Goal: Find specific page/section: Find specific page/section

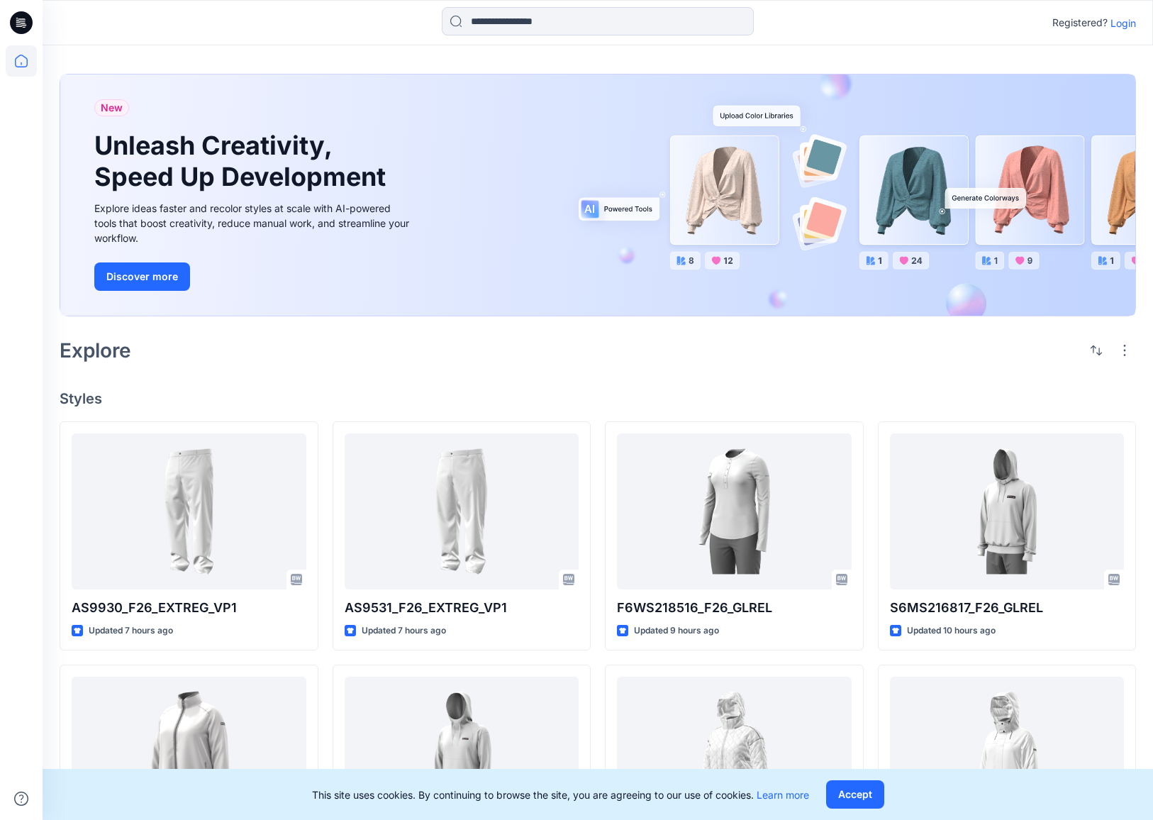
click at [1121, 20] on p "Login" at bounding box center [1124, 23] width 26 height 15
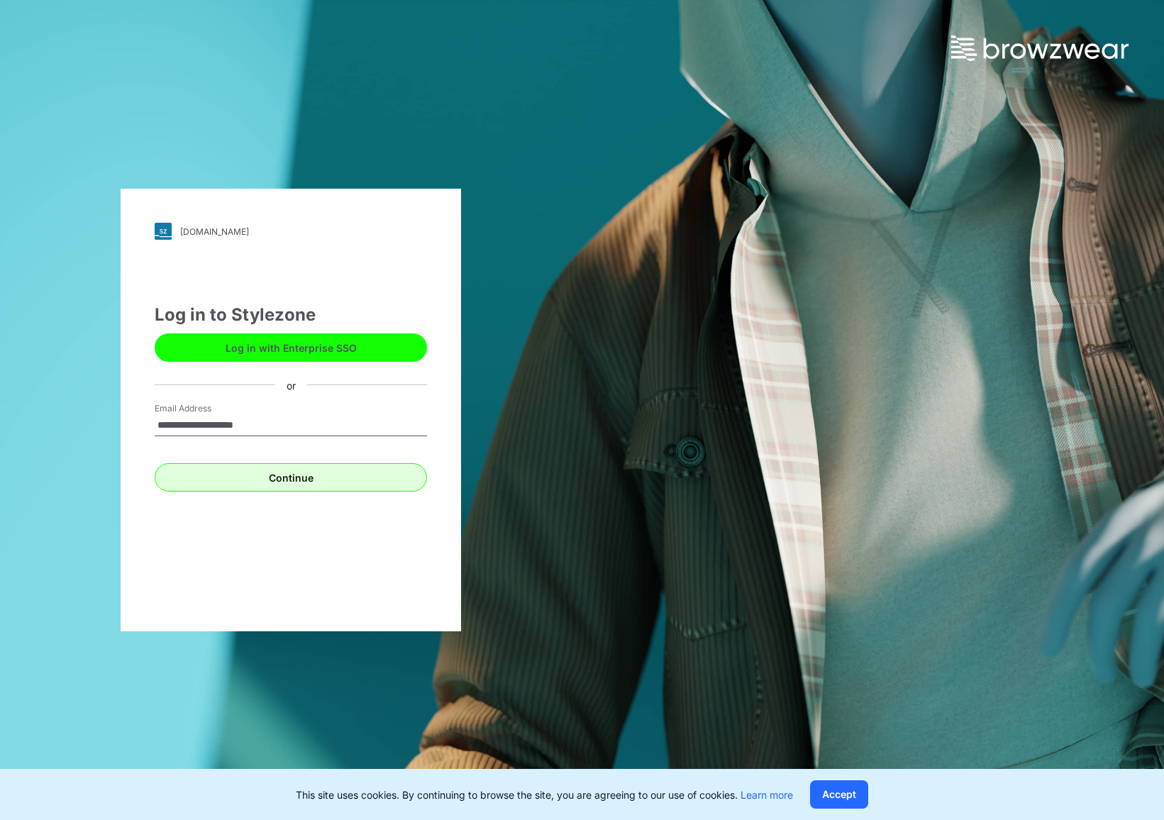
type input "**********"
click at [361, 477] on button "Continue" at bounding box center [291, 477] width 272 height 28
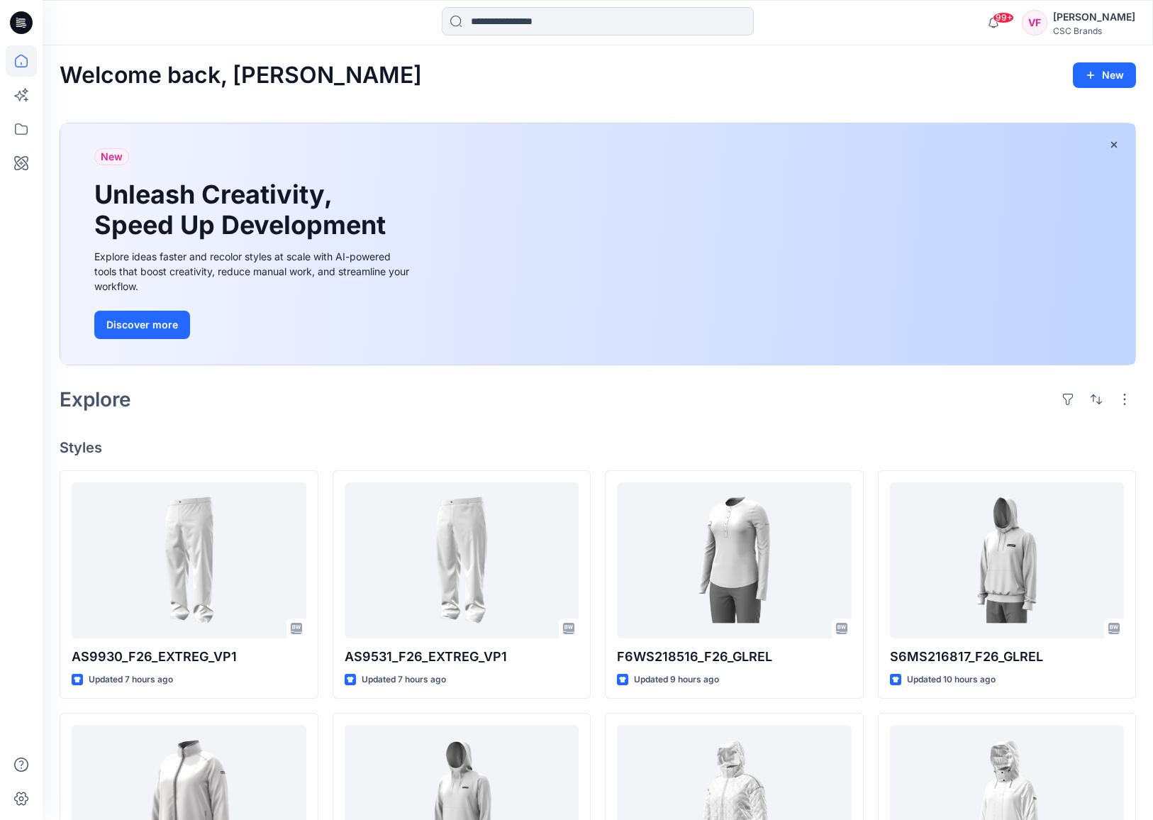
click at [1087, 25] on div "[PERSON_NAME]" at bounding box center [1094, 17] width 82 height 17
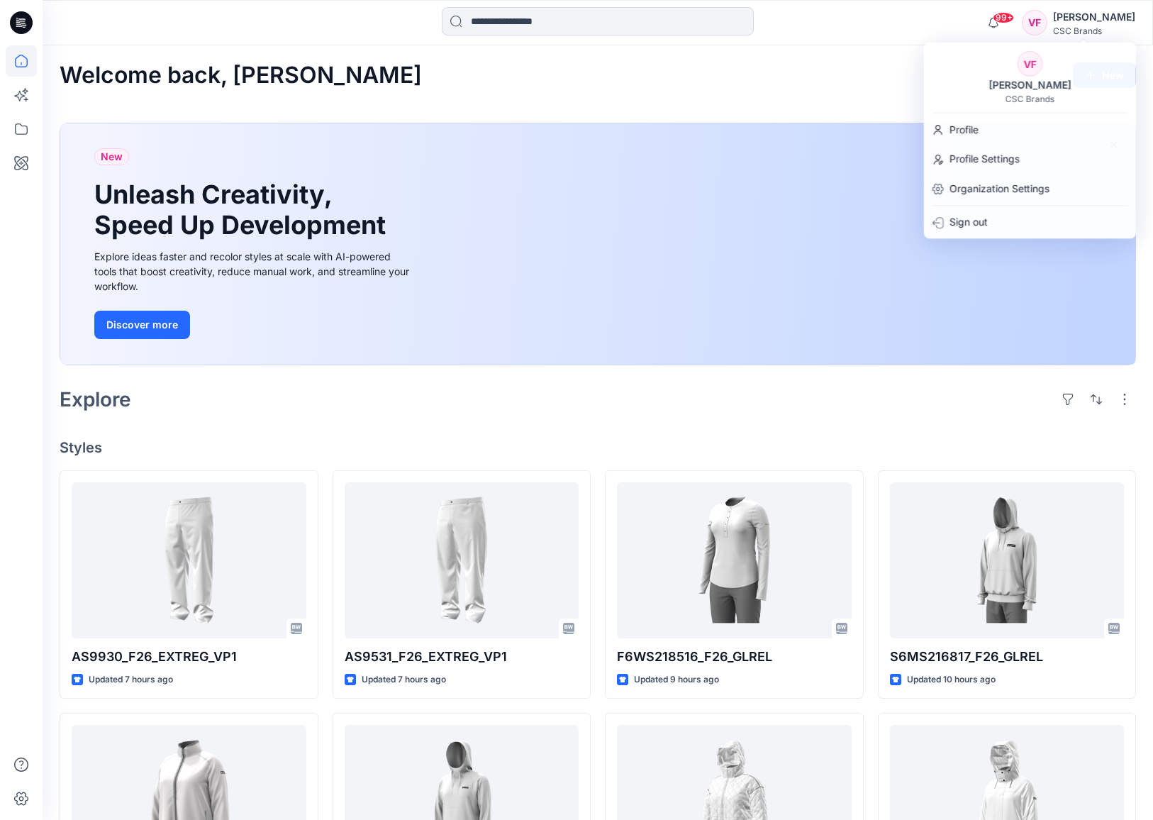
click at [843, 63] on div "Welcome back, [PERSON_NAME]" at bounding box center [598, 75] width 1077 height 26
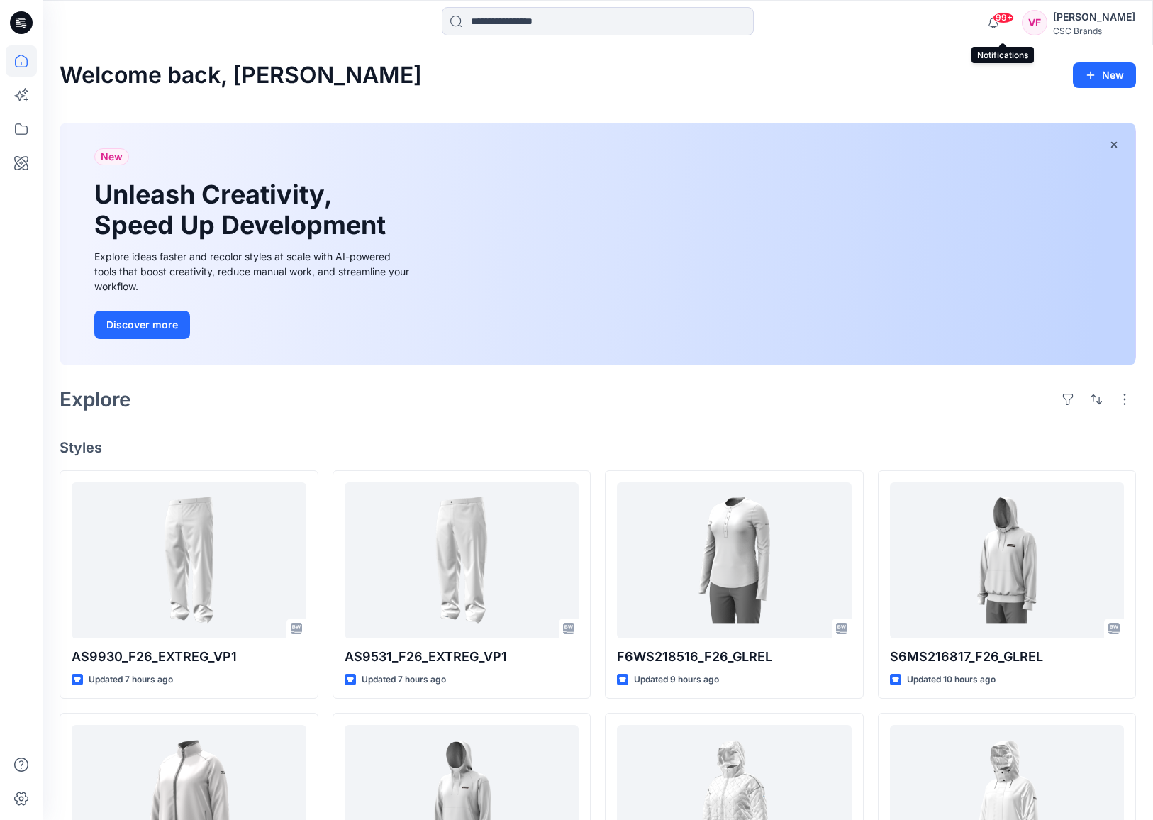
click at [1003, 17] on span "99+" at bounding box center [1003, 17] width 21 height 11
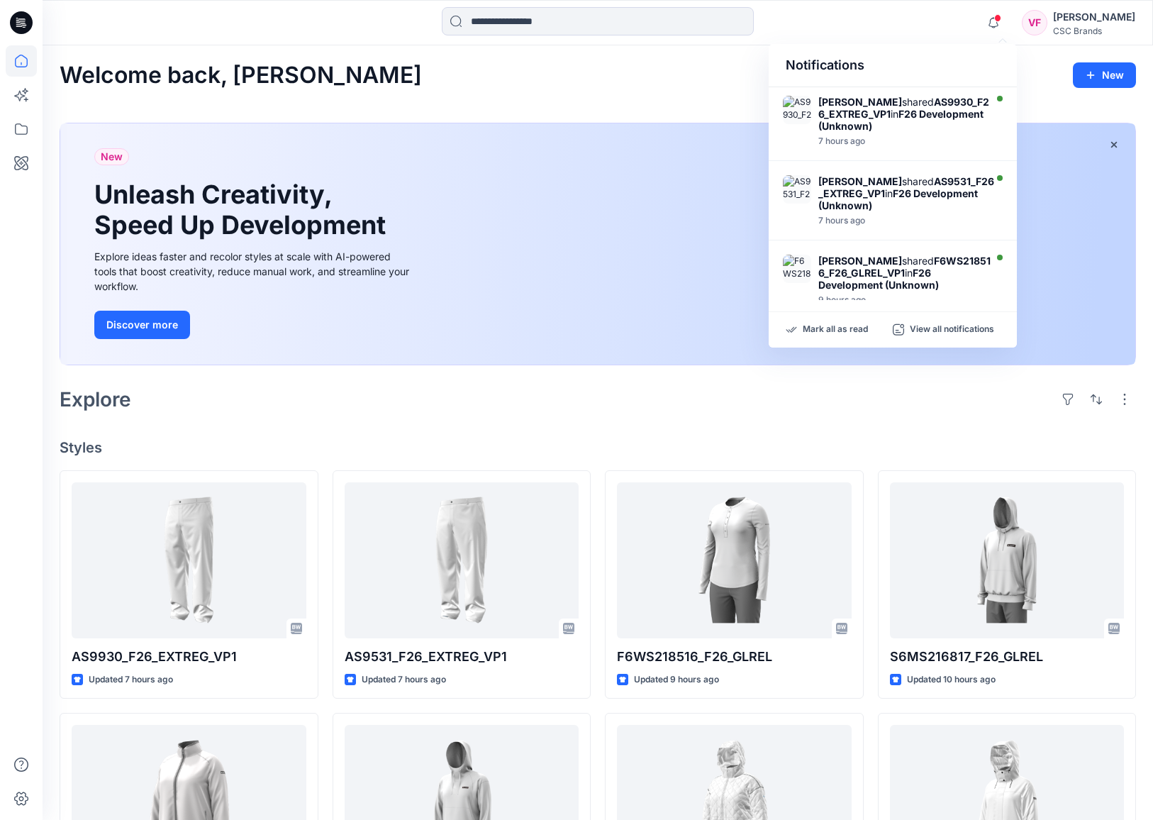
click at [931, 62] on div "Notifications" at bounding box center [893, 65] width 248 height 43
click at [699, 106] on div "Welcome back, [PERSON_NAME] New New Unleash Creativity, Speed Up Development Ex…" at bounding box center [598, 648] width 1111 height 1207
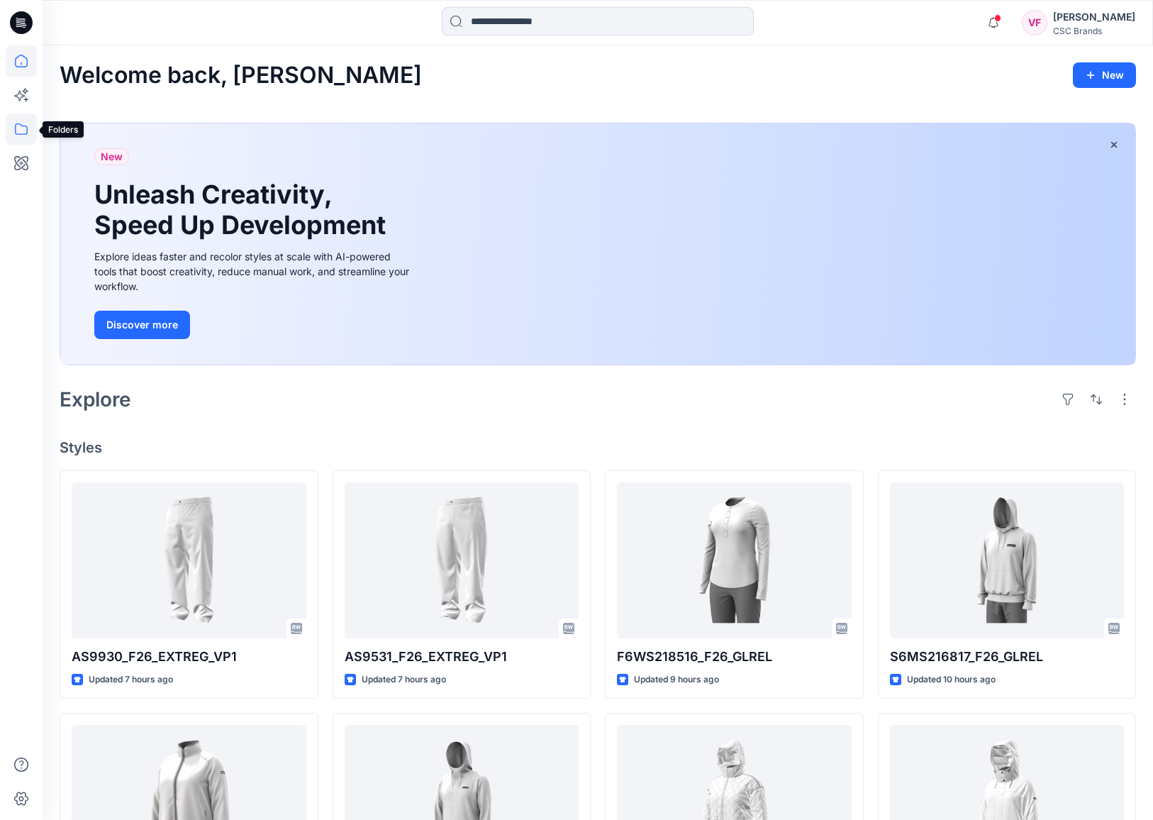
click at [25, 125] on icon at bounding box center [21, 128] width 31 height 31
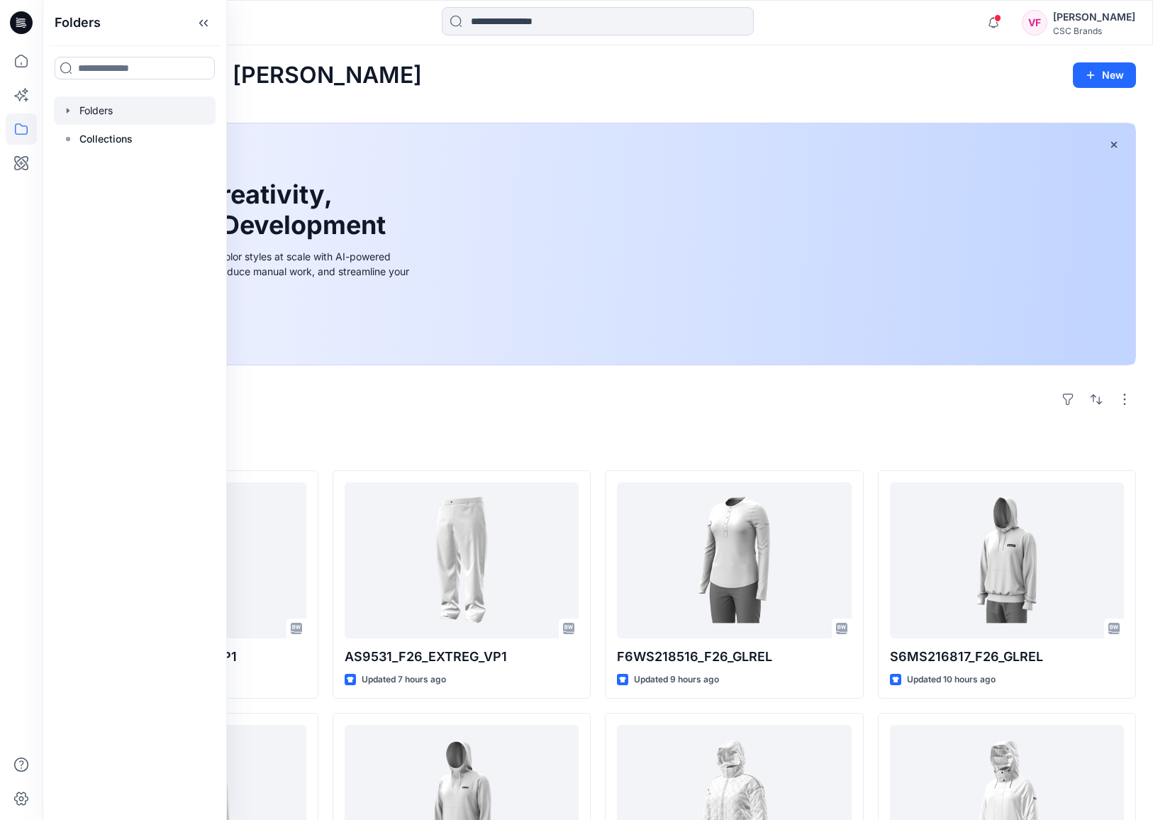
click at [104, 108] on div at bounding box center [135, 110] width 162 height 28
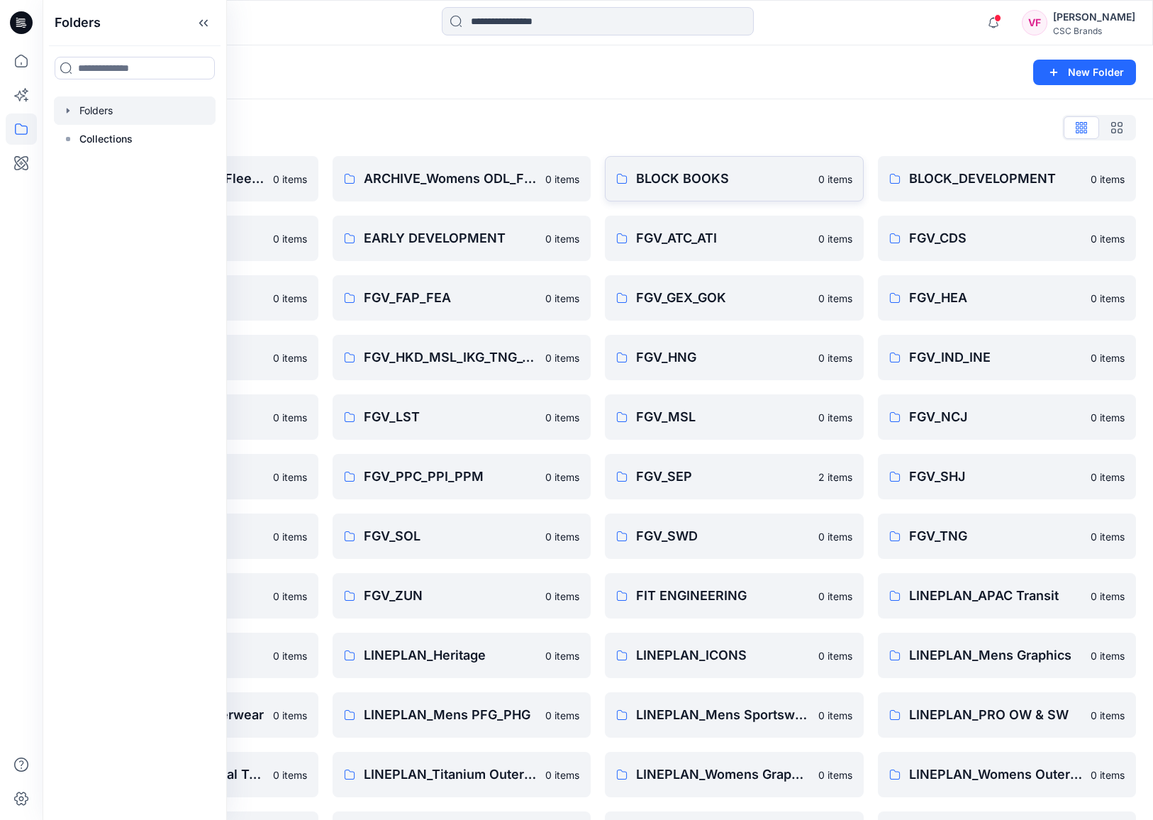
click at [725, 177] on p "BLOCK BOOKS" at bounding box center [723, 179] width 174 height 20
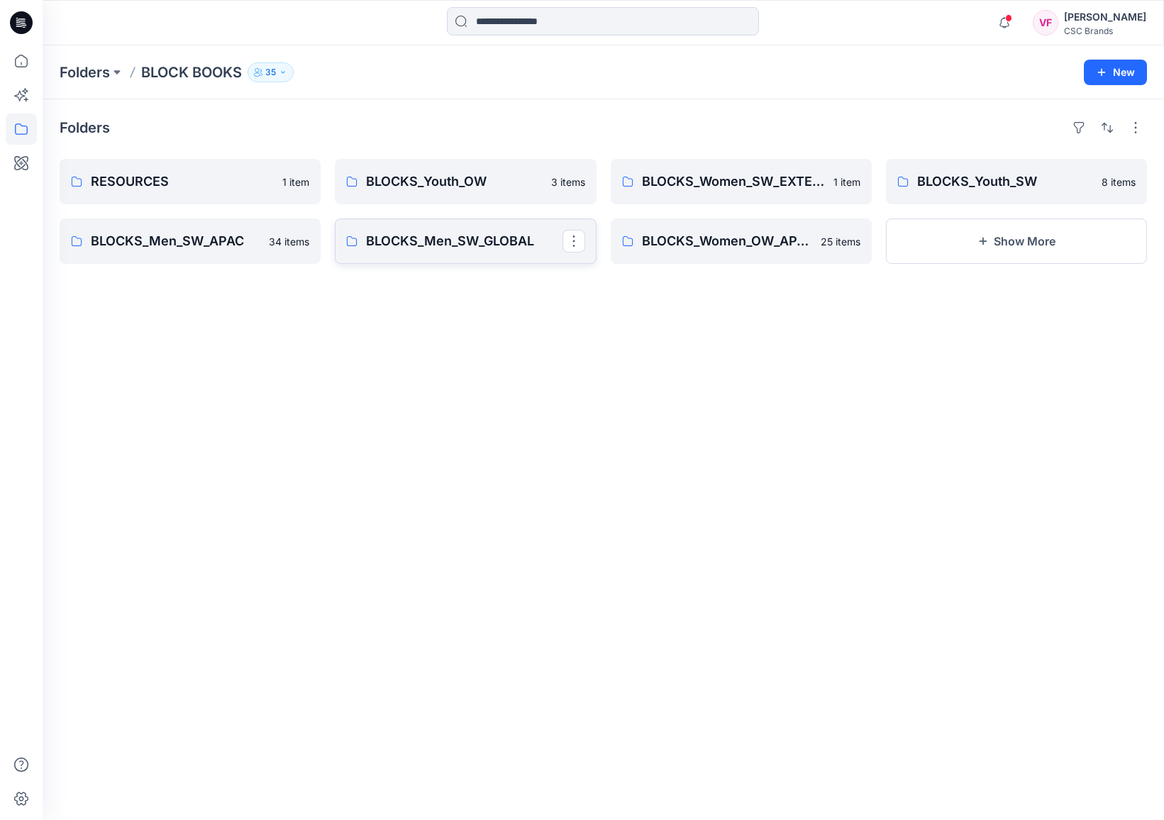
click at [504, 240] on p "BLOCKS_Men_SW_GLOBAL" at bounding box center [464, 241] width 196 height 20
